Goal: Find specific page/section: Find specific page/section

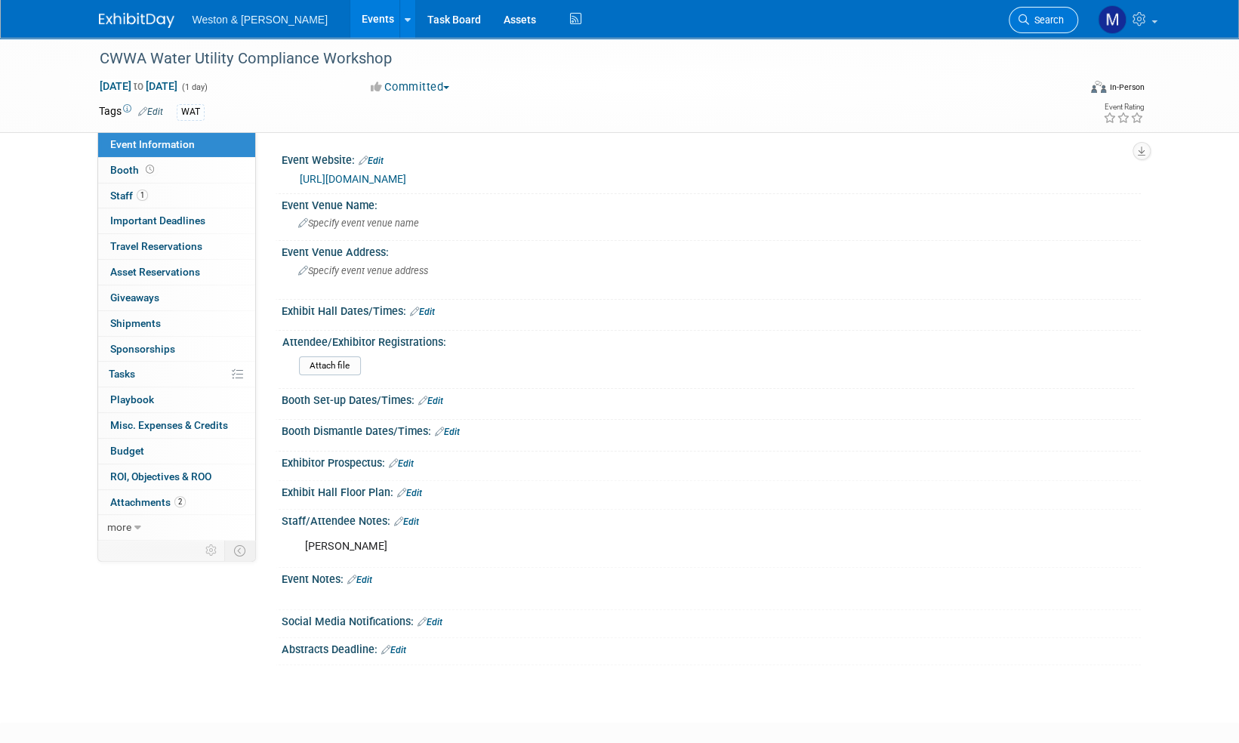
click at [1050, 15] on span "Search" at bounding box center [1046, 19] width 35 height 11
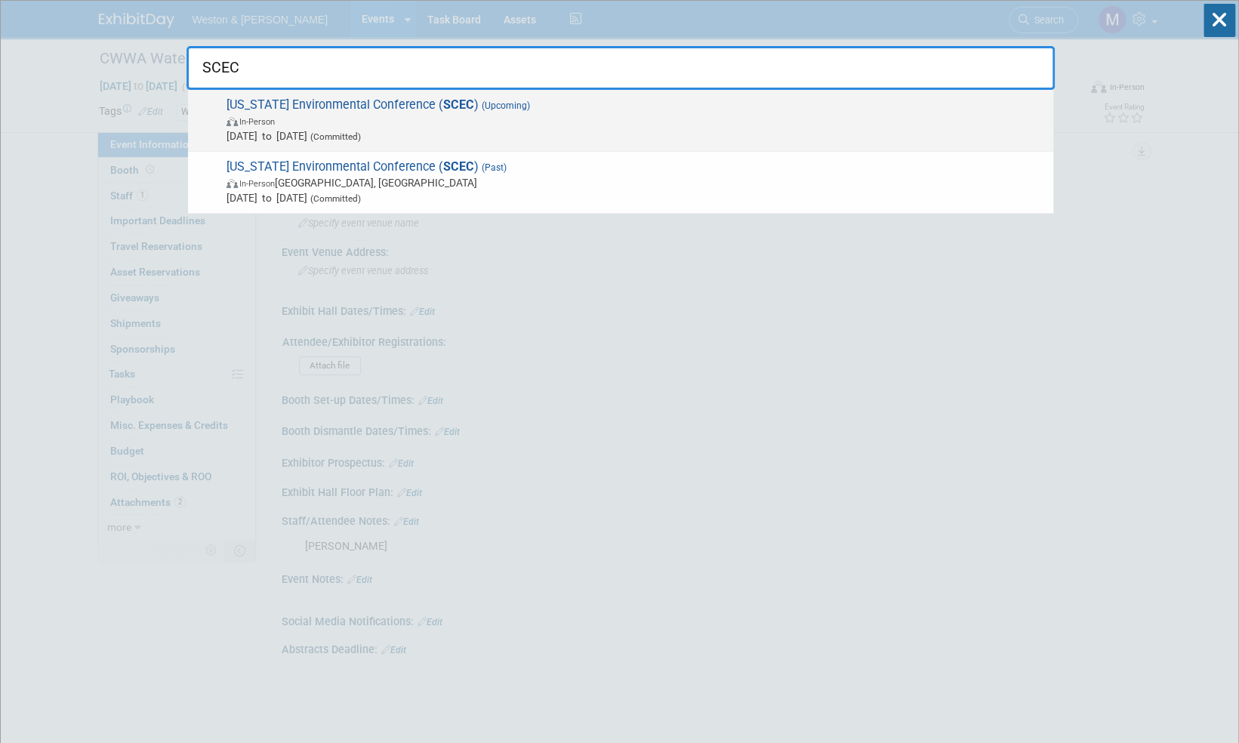
type input "SCEC"
click at [404, 103] on span "South Carolina Environmental Conference ( SCEC ) (Upcoming) In-Person Mar 15, 2…" at bounding box center [634, 120] width 824 height 46
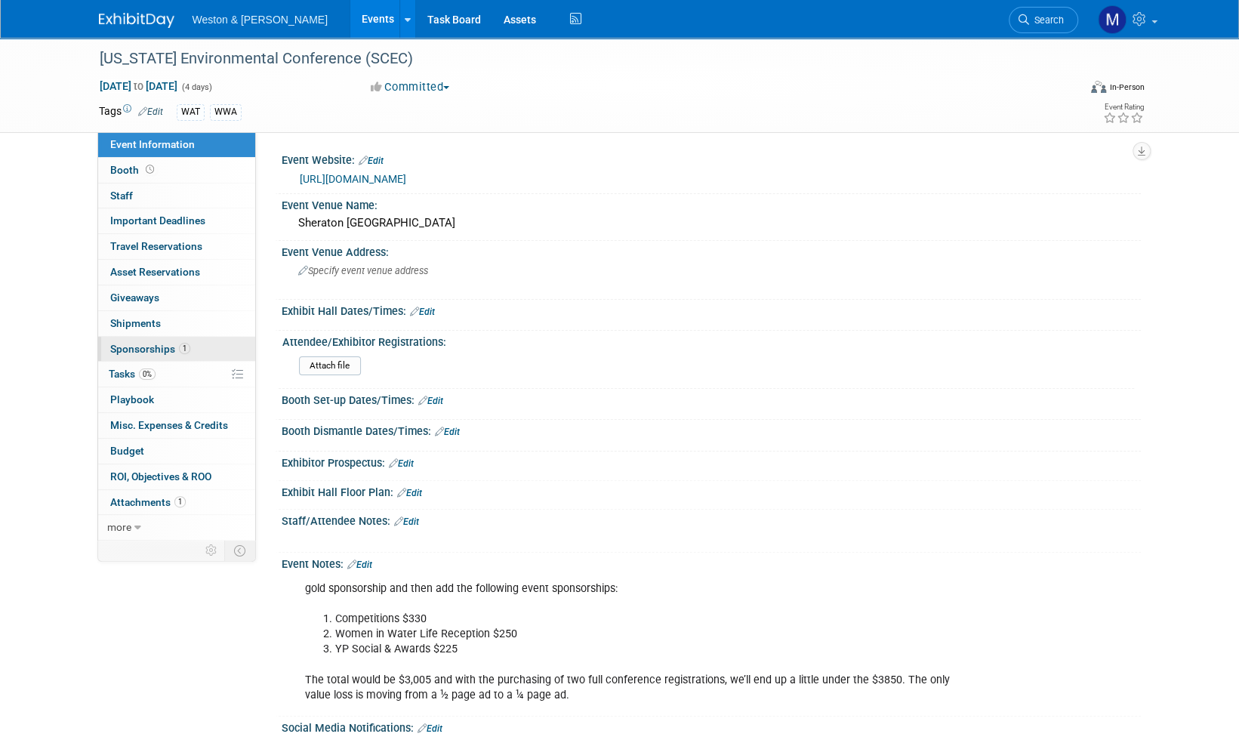
click at [142, 346] on span "Sponsorships 1" at bounding box center [150, 349] width 80 height 12
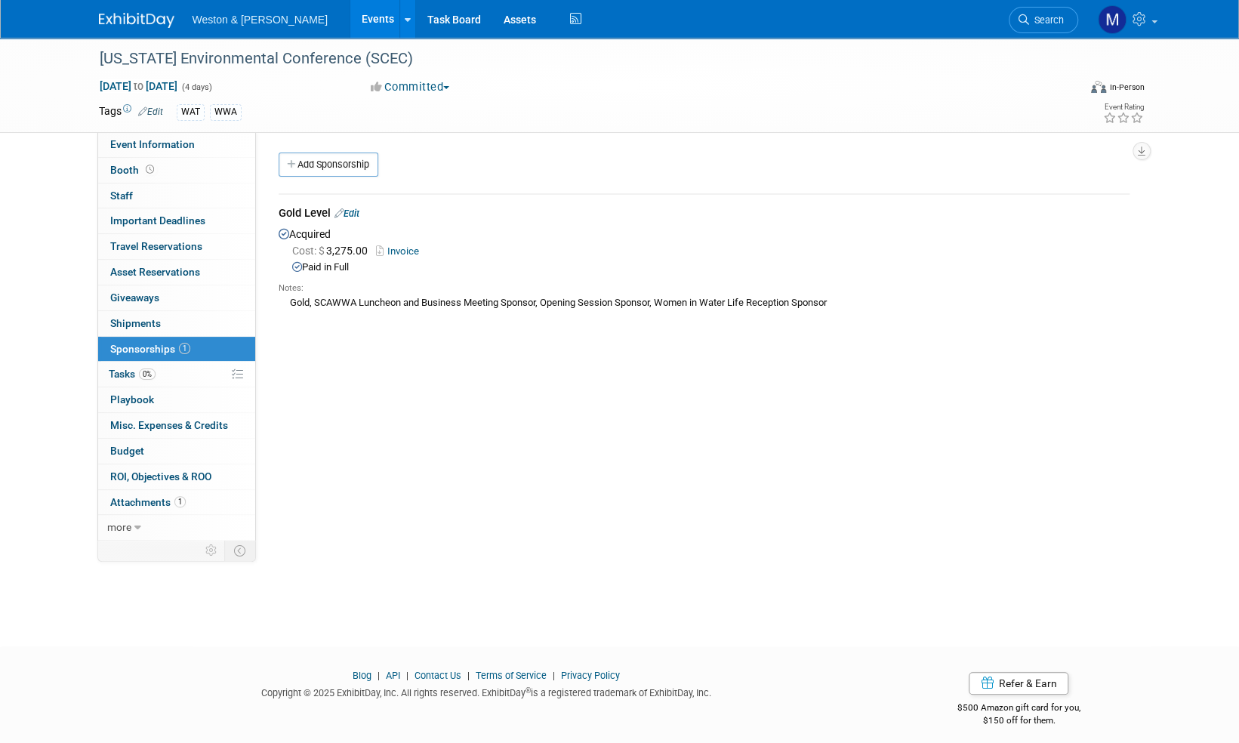
click at [405, 252] on link "Invoice" at bounding box center [400, 250] width 49 height 11
click at [172, 145] on span "Event Information" at bounding box center [152, 144] width 85 height 12
